Goal: Information Seeking & Learning: Find specific fact

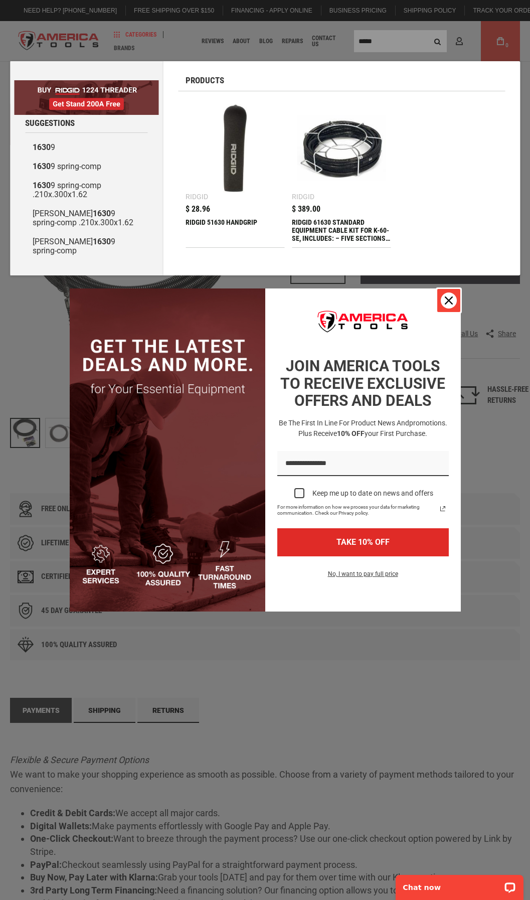
click at [452, 299] on icon "close icon" at bounding box center [449, 300] width 8 height 8
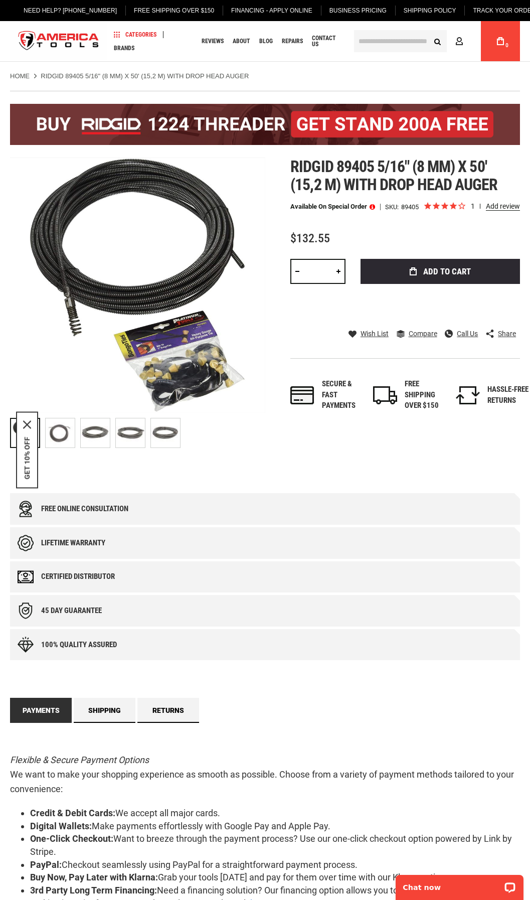
click at [437, 85] on main "Skip to the end of the images gallery Skip to the beginning of the images galle…" at bounding box center [265, 907] width 530 height 1653
click at [468, 686] on div "Free online consultation Lifetime warranty Certified Distributor 45 day Guarant…" at bounding box center [265, 746] width 510 height 506
click at [375, 40] on input "text" at bounding box center [400, 41] width 93 height 22
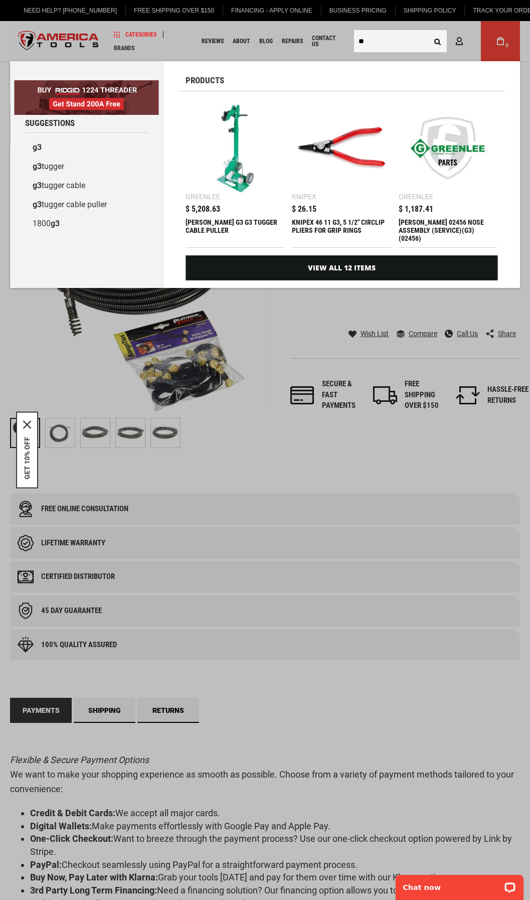
type input "**"
click at [437, 44] on button "Search" at bounding box center [437, 41] width 19 height 19
